Goal: Information Seeking & Learning: Check status

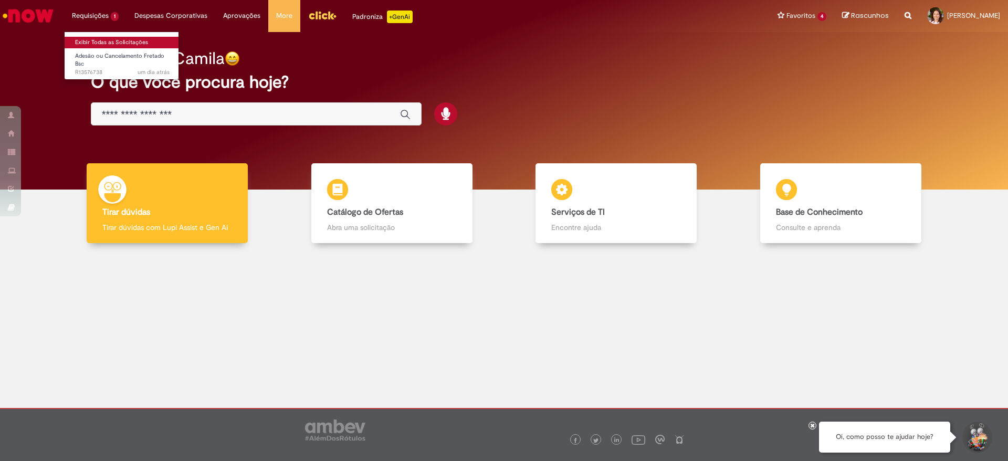
click at [96, 44] on link "Exibir Todas as Solicitações" at bounding box center [123, 43] width 116 height 12
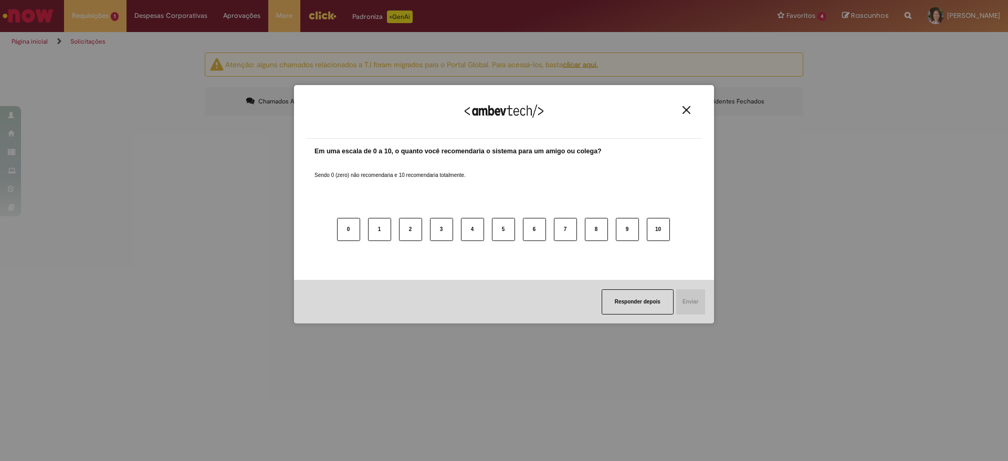
click at [680, 112] on div "Agradecemos seu feedback!" at bounding box center [504, 118] width 395 height 41
click at [683, 108] on img "Close" at bounding box center [687, 110] width 8 height 8
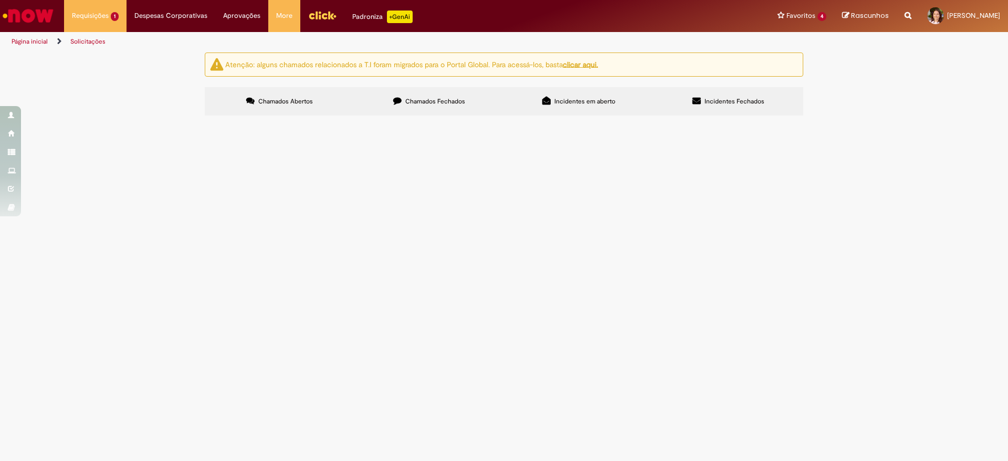
click at [0, 0] on span "Adesão ou Cancelamento Fretado Bsc" at bounding box center [0, 0] width 0 height 0
click at [0, 0] on img at bounding box center [0, 0] width 0 height 0
click at [614, 186] on main "Solicitações Atenção: alguns chamados relacionados a T.I foram migrados para o …" at bounding box center [504, 256] width 1008 height 409
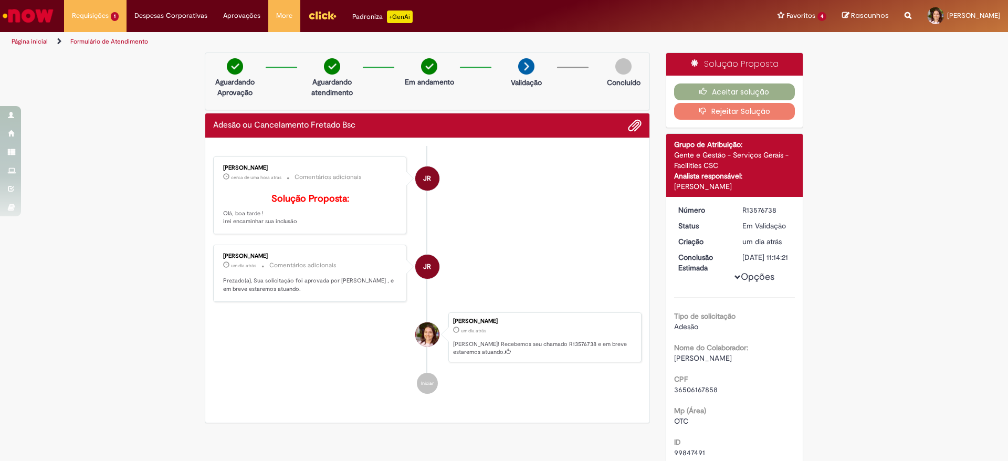
click at [316, 16] on img "Menu Cabeçalho" at bounding box center [322, 15] width 28 height 16
